Goal: Find specific page/section: Find specific page/section

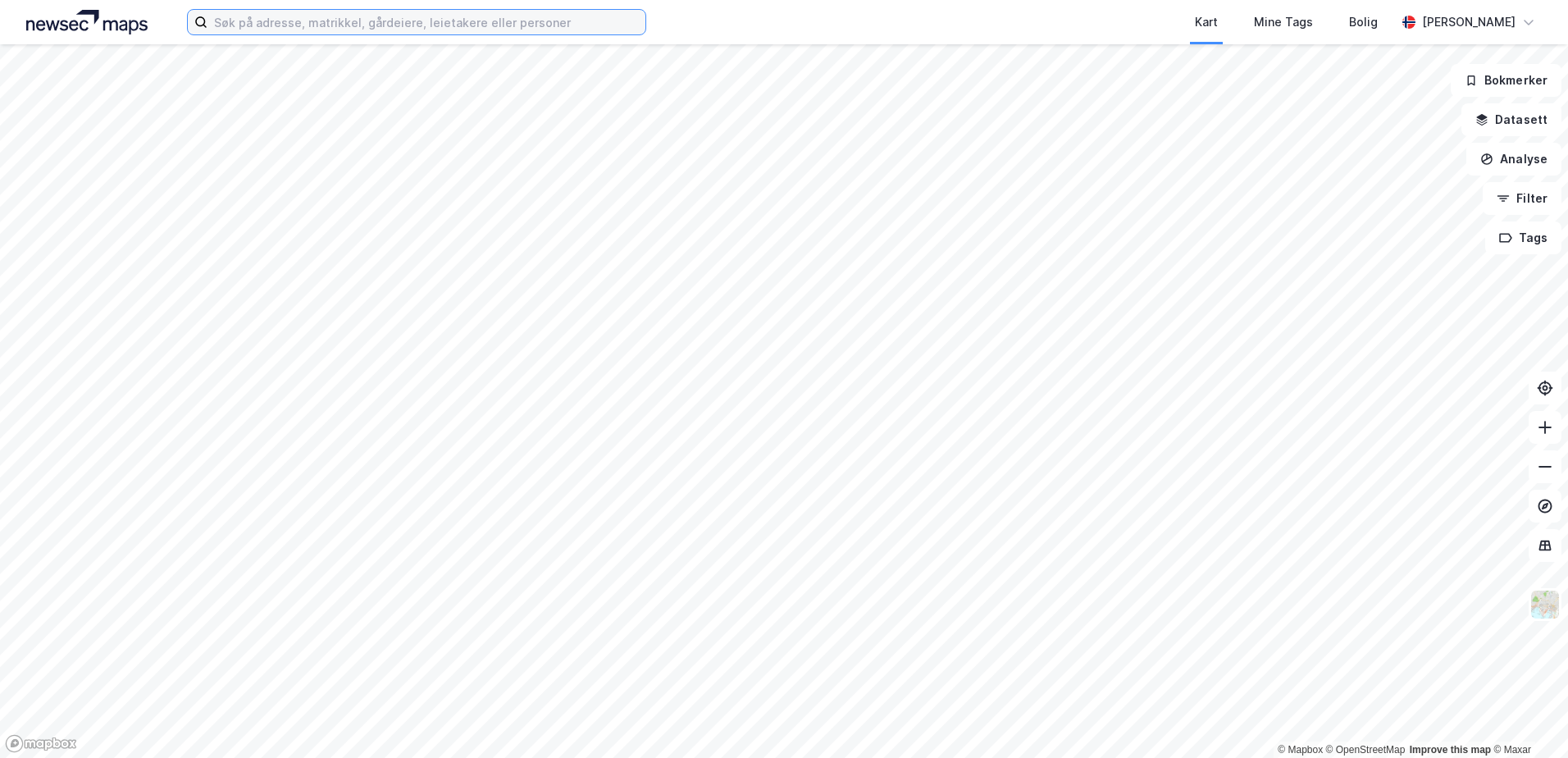
click at [528, 24] on input at bounding box center [426, 22] width 438 height 25
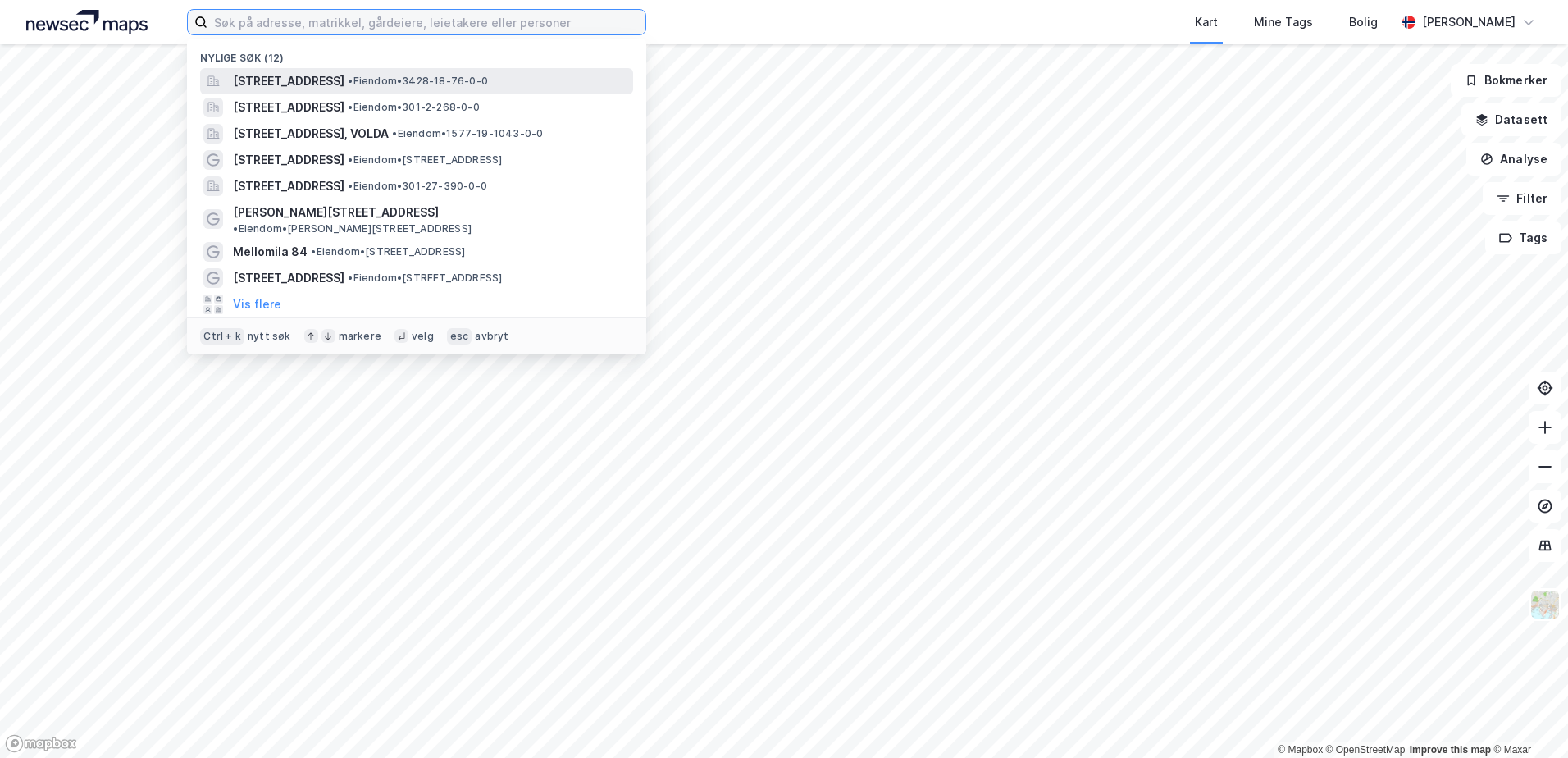
paste input "890 541 992"
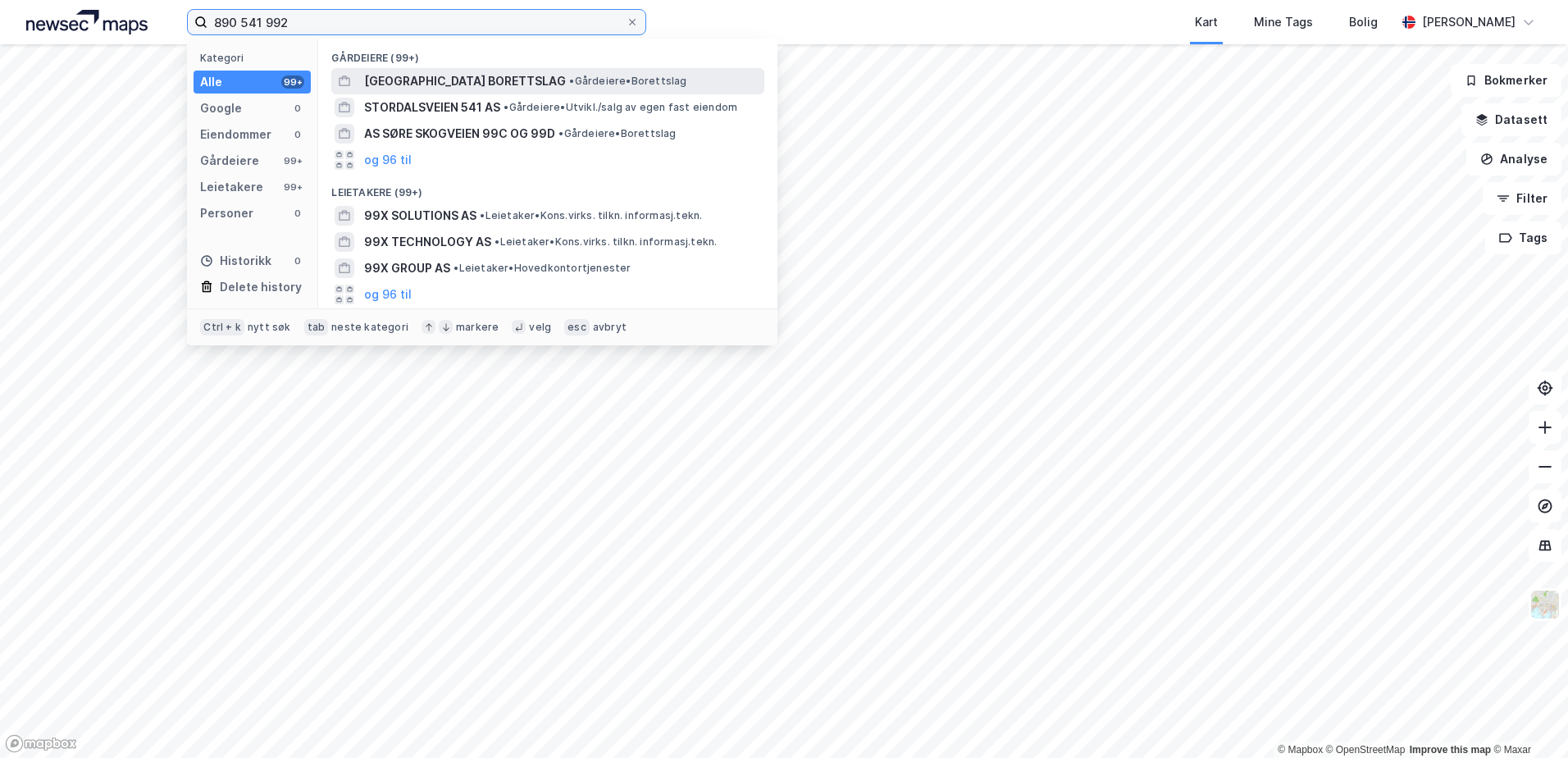
type input "890 541 992"
click at [441, 77] on span "[GEOGRAPHIC_DATA] BORETTSLAG" at bounding box center [465, 81] width 202 height 20
